Goal: Task Accomplishment & Management: Manage account settings

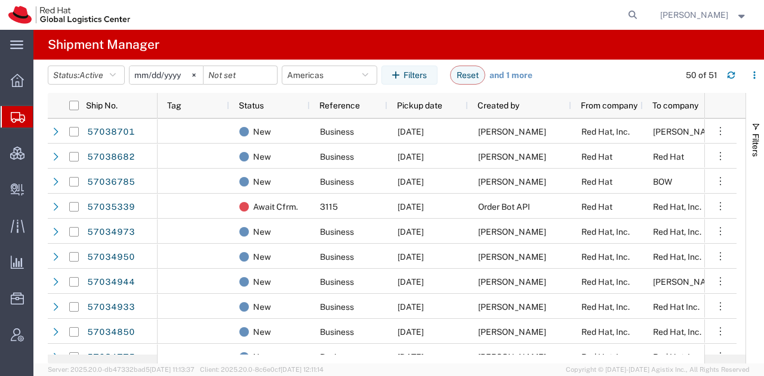
click at [699, 14] on span "[PERSON_NAME]" at bounding box center [694, 14] width 68 height 13
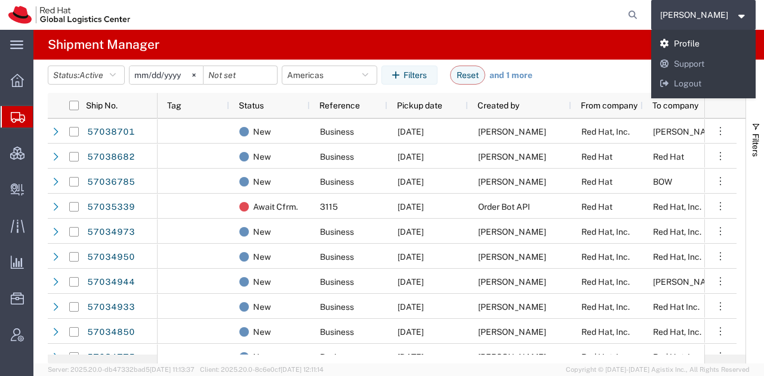
click at [695, 45] on link "Profile" at bounding box center [703, 44] width 105 height 20
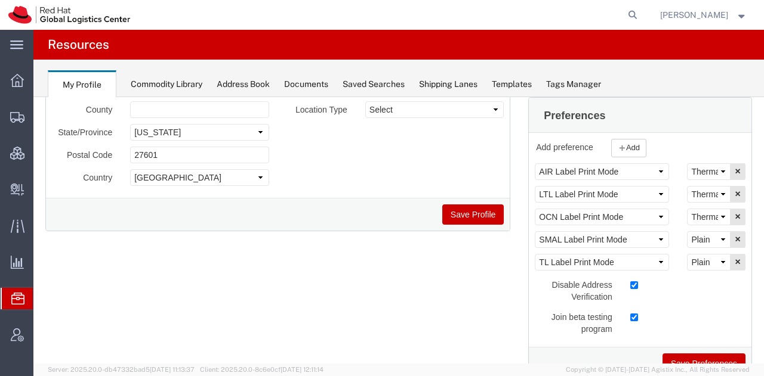
scroll to position [239, 0]
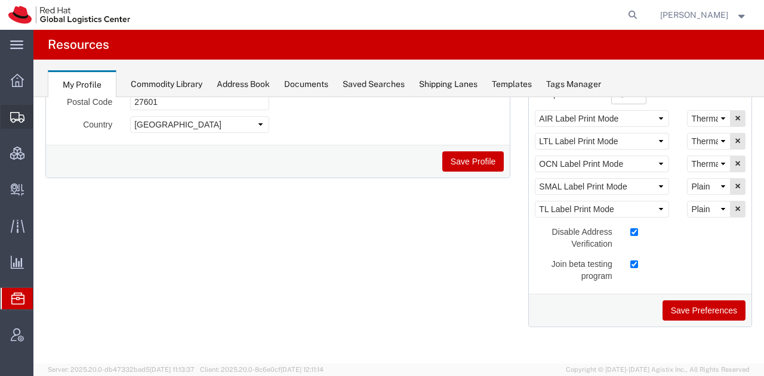
click at [0, 0] on span "Shipment Manager" at bounding box center [0, 0] width 0 height 0
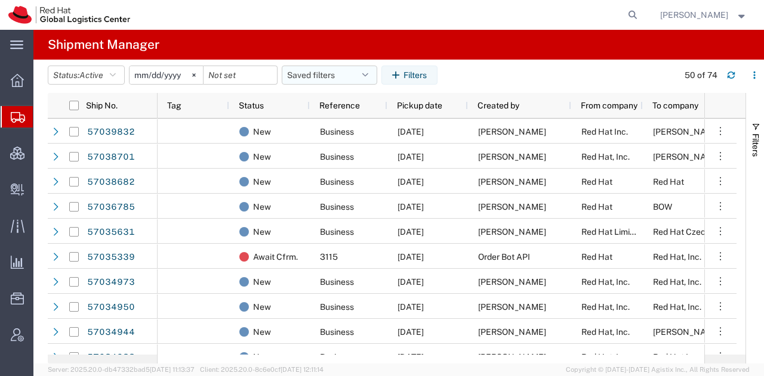
click at [339, 70] on button "Saved filters" at bounding box center [329, 75] width 95 height 19
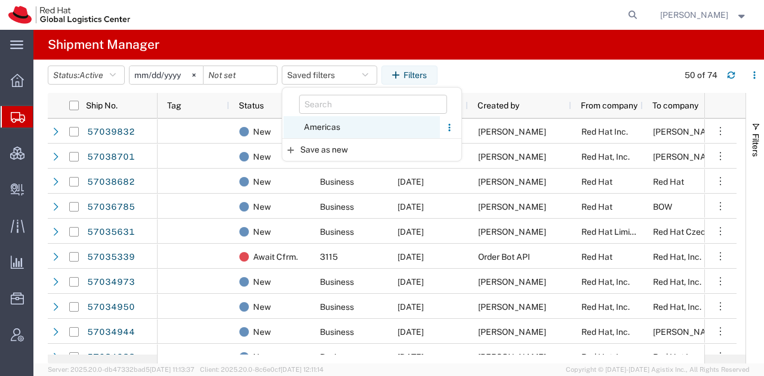
click at [322, 127] on span "Americas" at bounding box center [361, 127] width 156 height 22
type input "[DATE]"
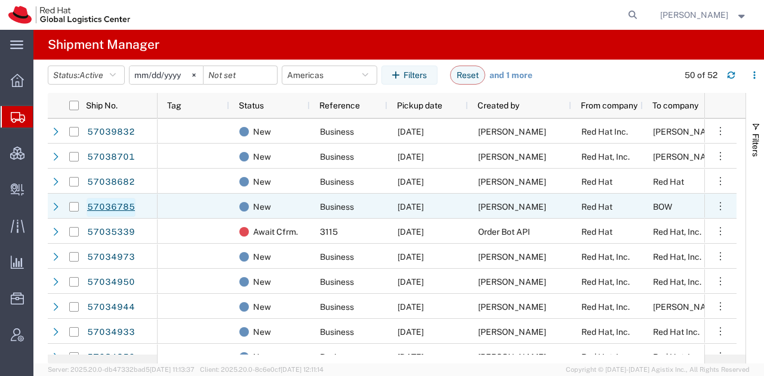
click at [119, 206] on link "57036785" at bounding box center [111, 207] width 49 height 19
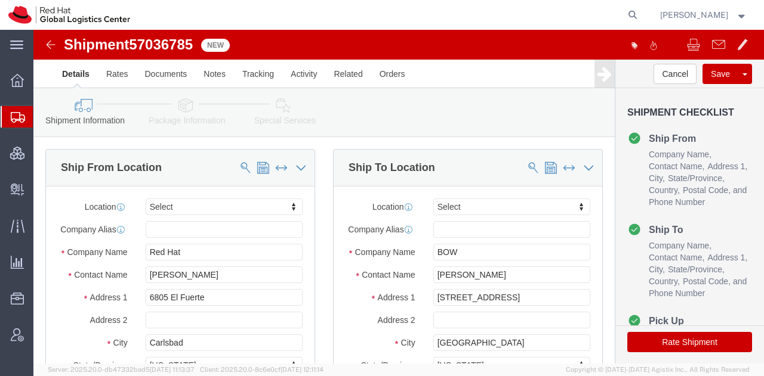
select select
drag, startPoint x: 466, startPoint y: 275, endPoint x: 549, endPoint y: 289, distance: 84.2
click div "Location My Profile Location [GEOGRAPHIC_DATA] - [GEOGRAPHIC_DATA] - [GEOGRAPHI…"
type input "[STREET_ADDRESS]"
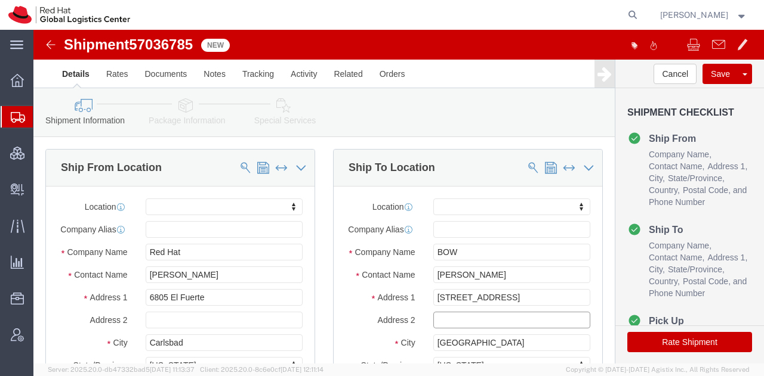
paste input "Ste-1"
type input "Ste-1"
click icon
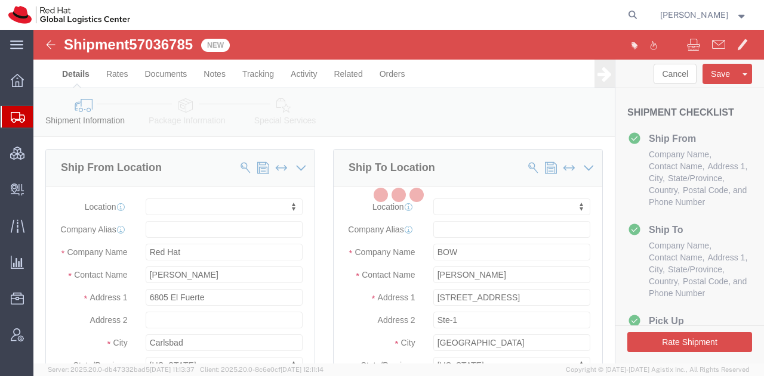
select select
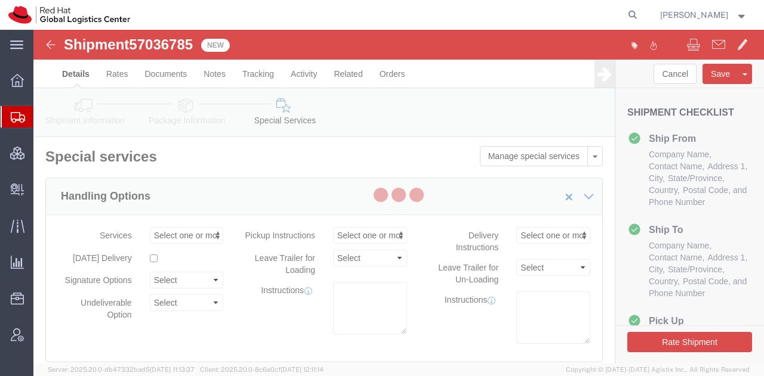
select select "COSTCENTER"
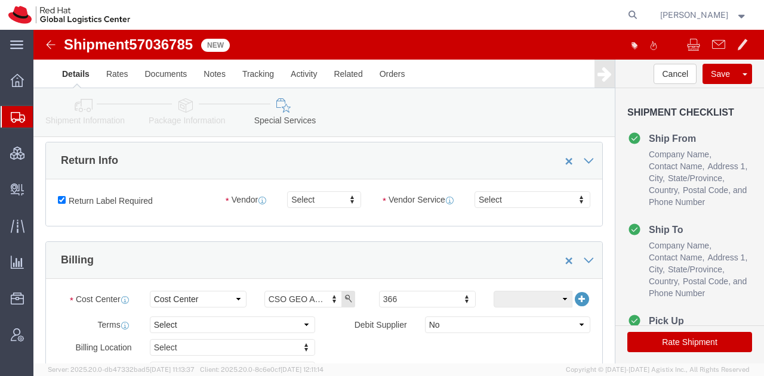
scroll to position [347, 0]
click input "Return Label Required"
checkbox input "false"
click button "Rate Shipment"
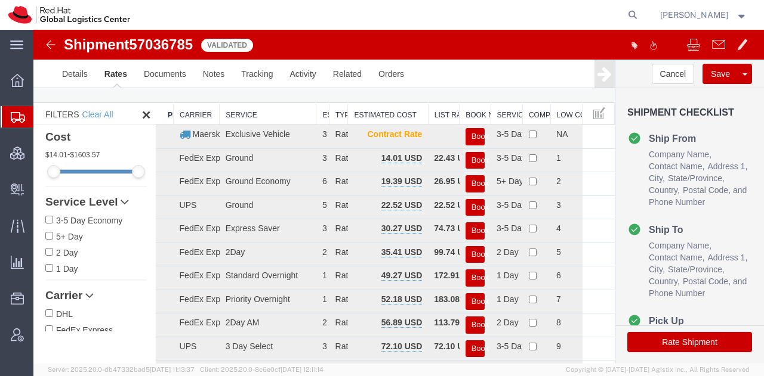
scroll to position [0, 0]
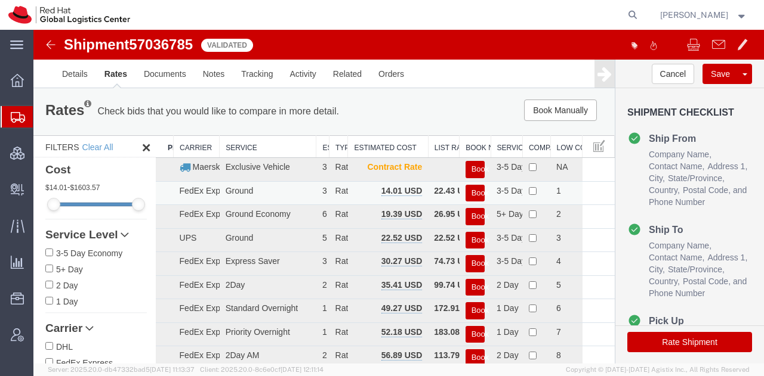
click at [472, 189] on button "Book" at bounding box center [474, 193] width 19 height 17
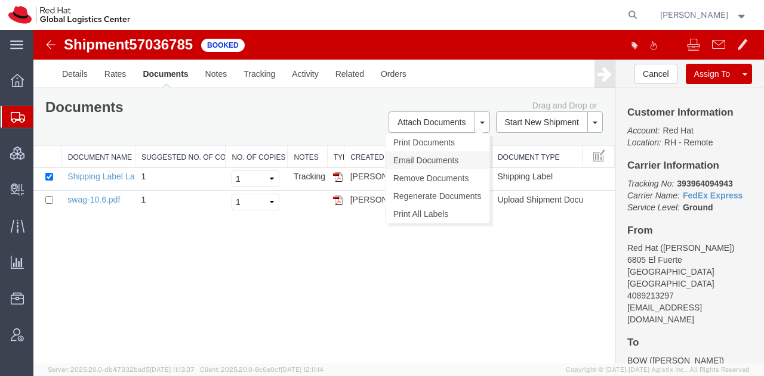
click at [426, 158] on link "Email Documents" at bounding box center [437, 161] width 104 height 18
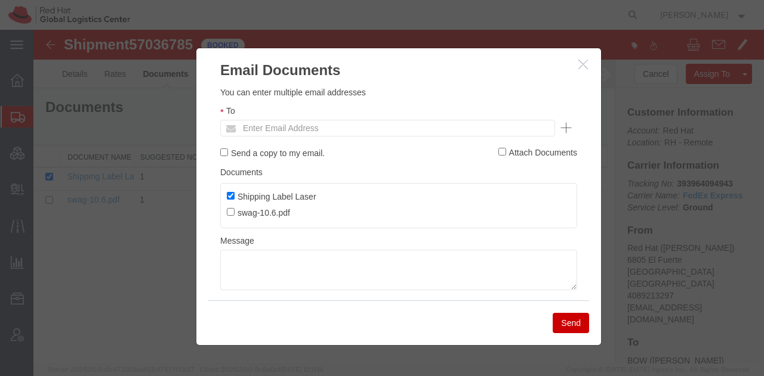
click at [396, 128] on ul "Enter Email Address" at bounding box center [387, 128] width 335 height 17
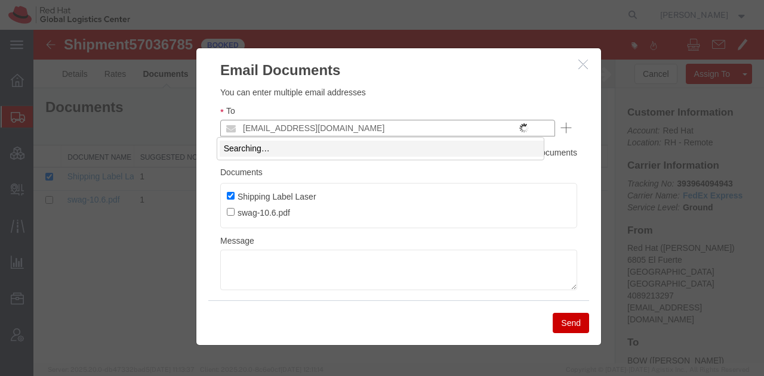
type input "[EMAIL_ADDRESS][DOMAIN_NAME]"
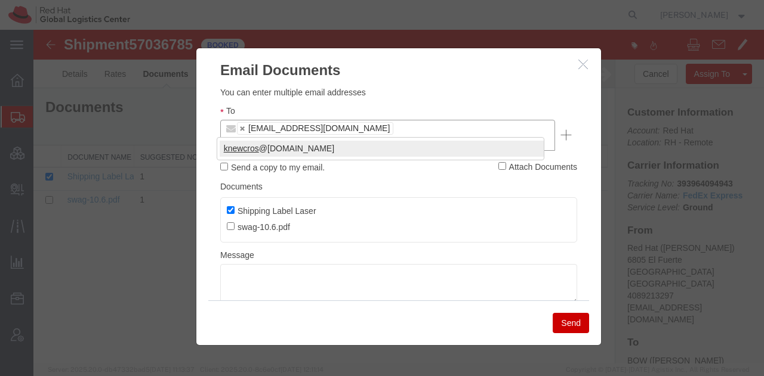
type input "knewcros"
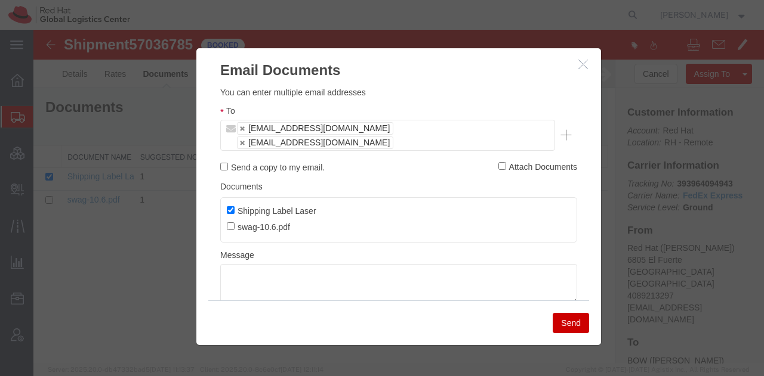
click at [567, 316] on button "Send" at bounding box center [571, 323] width 36 height 20
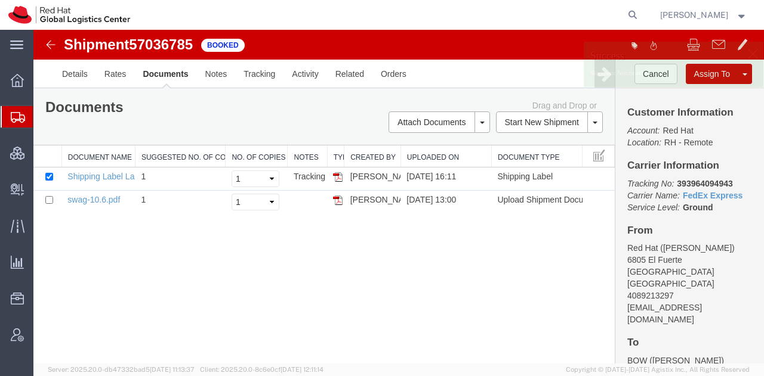
click at [0, 0] on span "Shipment Manager" at bounding box center [0, 0] width 0 height 0
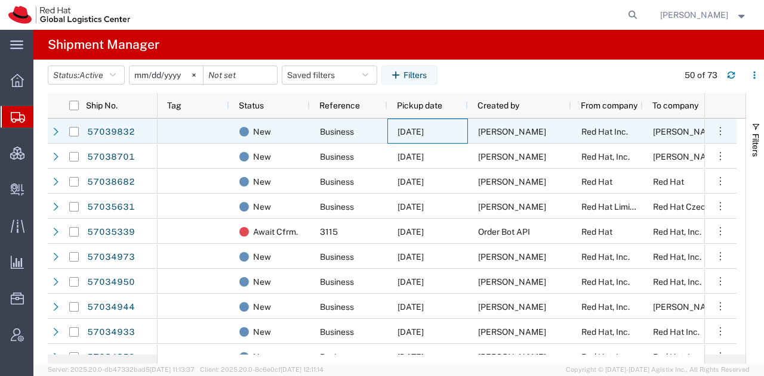
click at [424, 131] on span "[DATE]" at bounding box center [410, 132] width 26 height 10
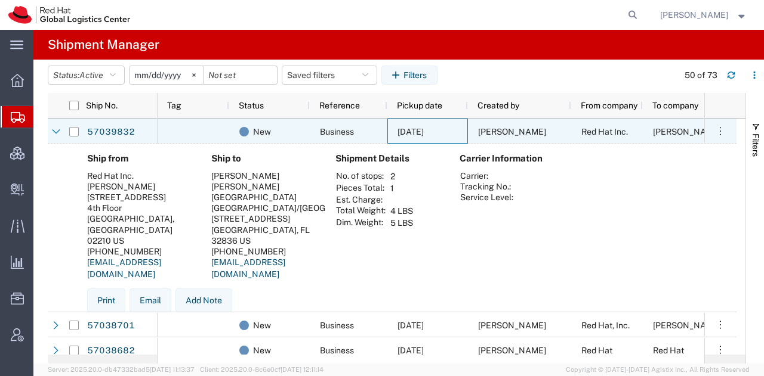
click at [424, 131] on span "[DATE]" at bounding box center [410, 132] width 26 height 10
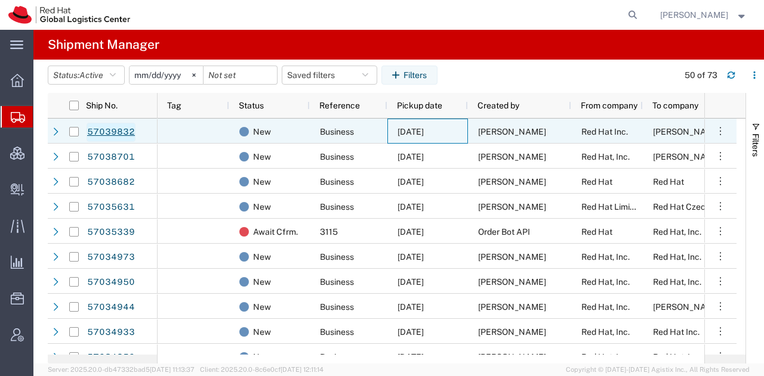
click at [128, 127] on link "57039832" at bounding box center [111, 132] width 49 height 19
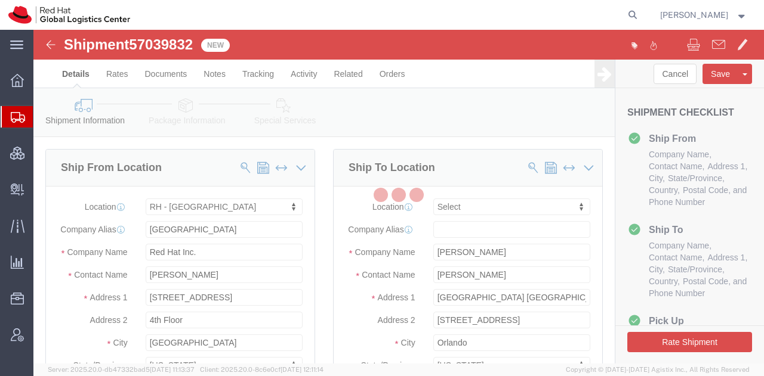
select select "37929"
select select
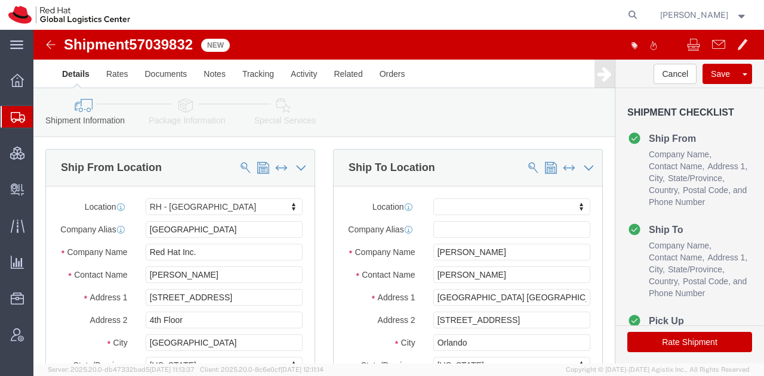
click at [0, 0] on span "Shipment Manager" at bounding box center [0, 0] width 0 height 0
